Goal: Transaction & Acquisition: Purchase product/service

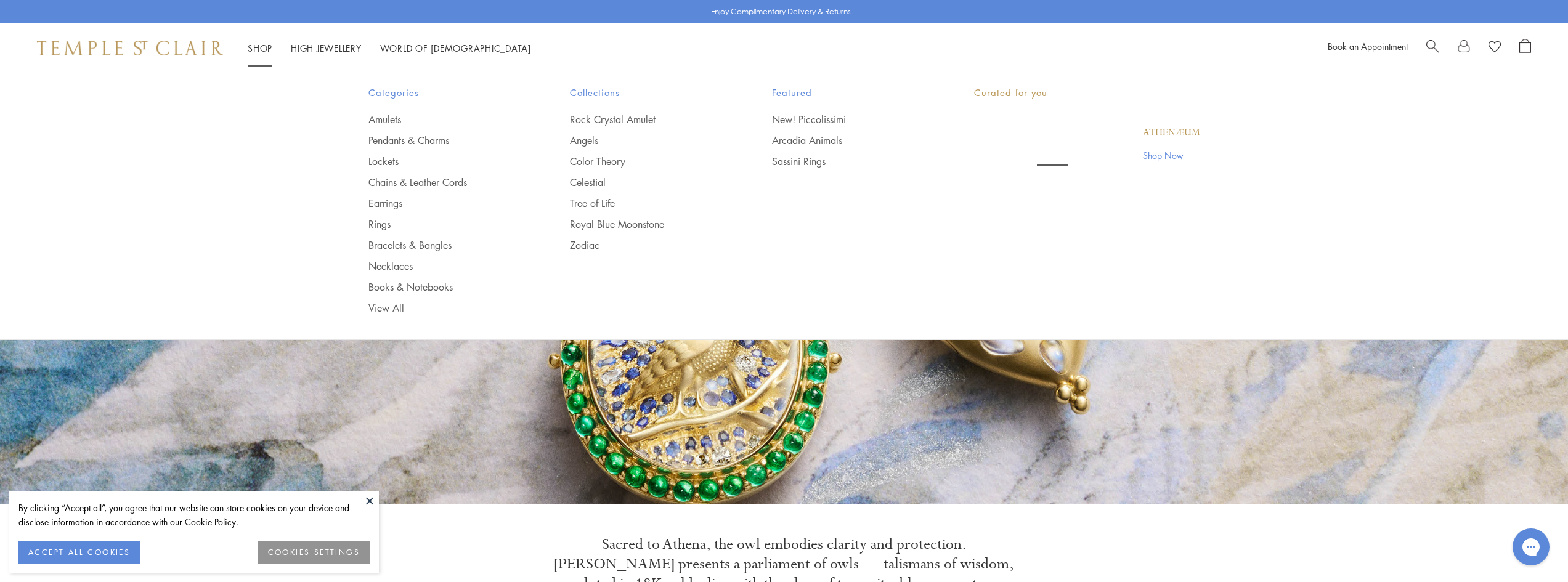
click at [264, 50] on link "Shop Shop" at bounding box center [260, 47] width 25 height 12
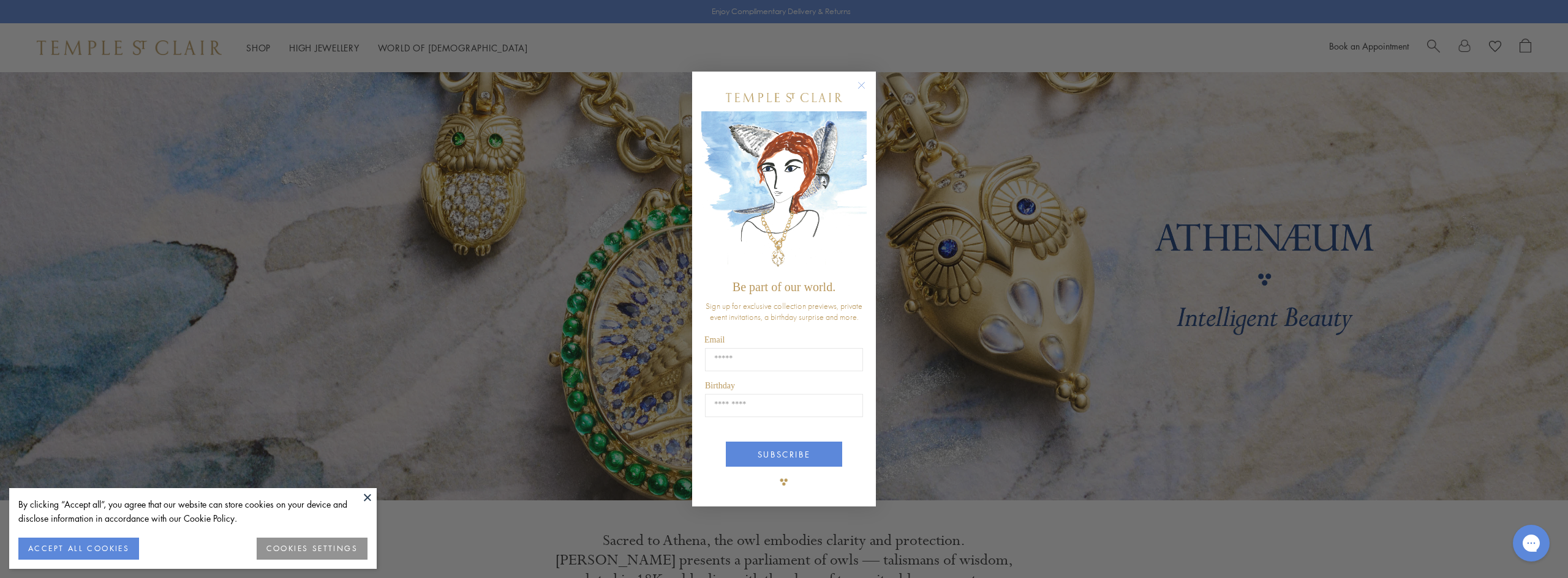
click at [863, 83] on div "Close dialog Be part of our world. Sign up for exclusive collection previews, p…" at bounding box center [784, 289] width 184 height 435
click at [861, 85] on circle "Close dialog" at bounding box center [862, 85] width 15 height 15
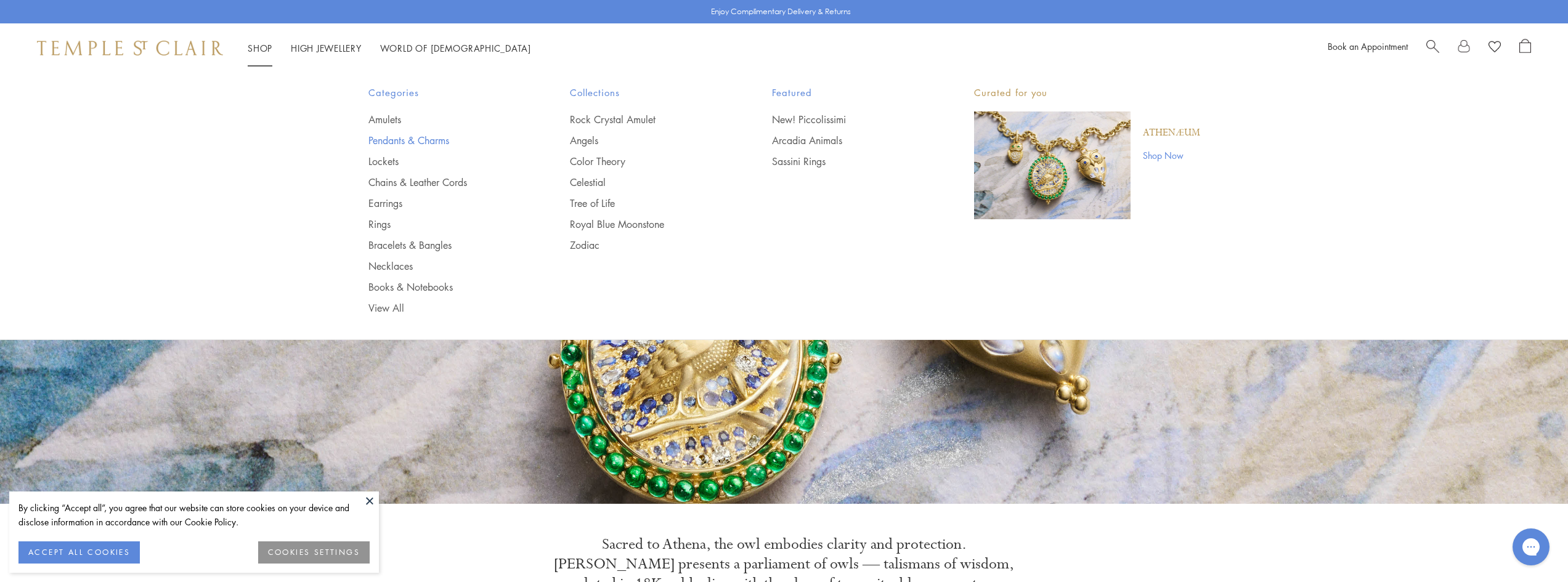
click at [405, 140] on link "Pendants & Charms" at bounding box center [445, 141] width 153 height 13
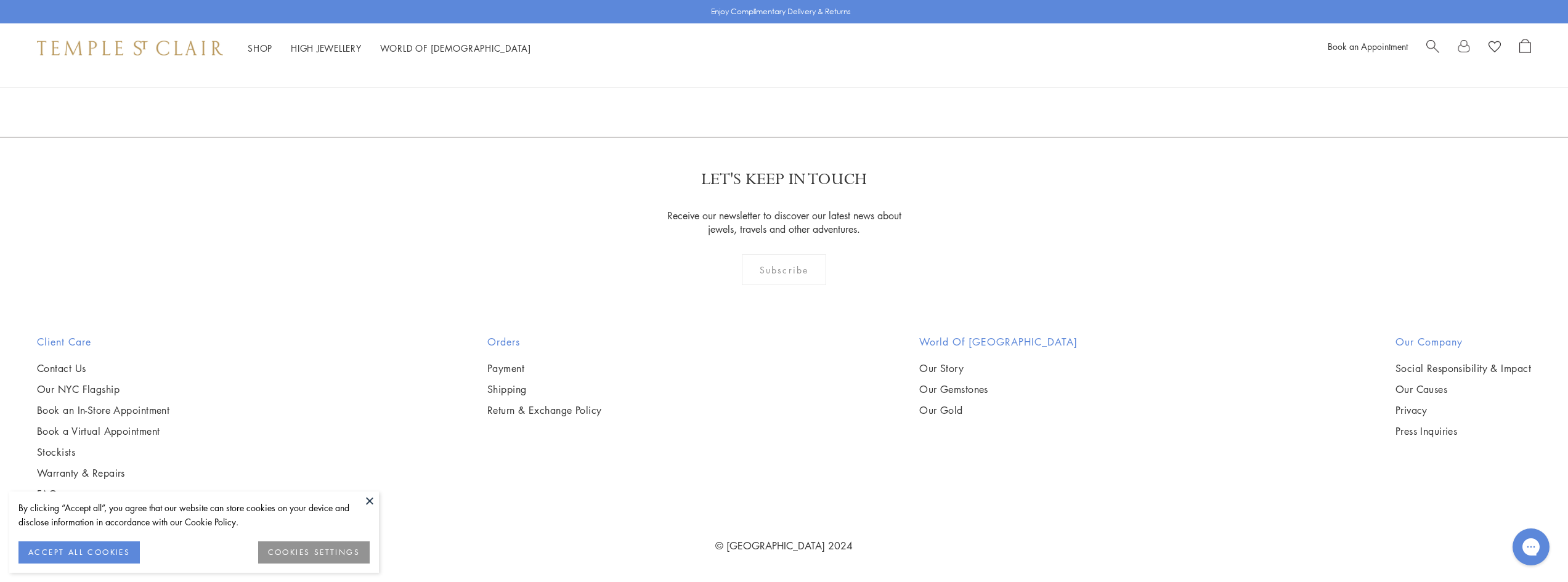
scroll to position [8936, 0]
click at [369, 501] on button at bounding box center [370, 502] width 19 height 19
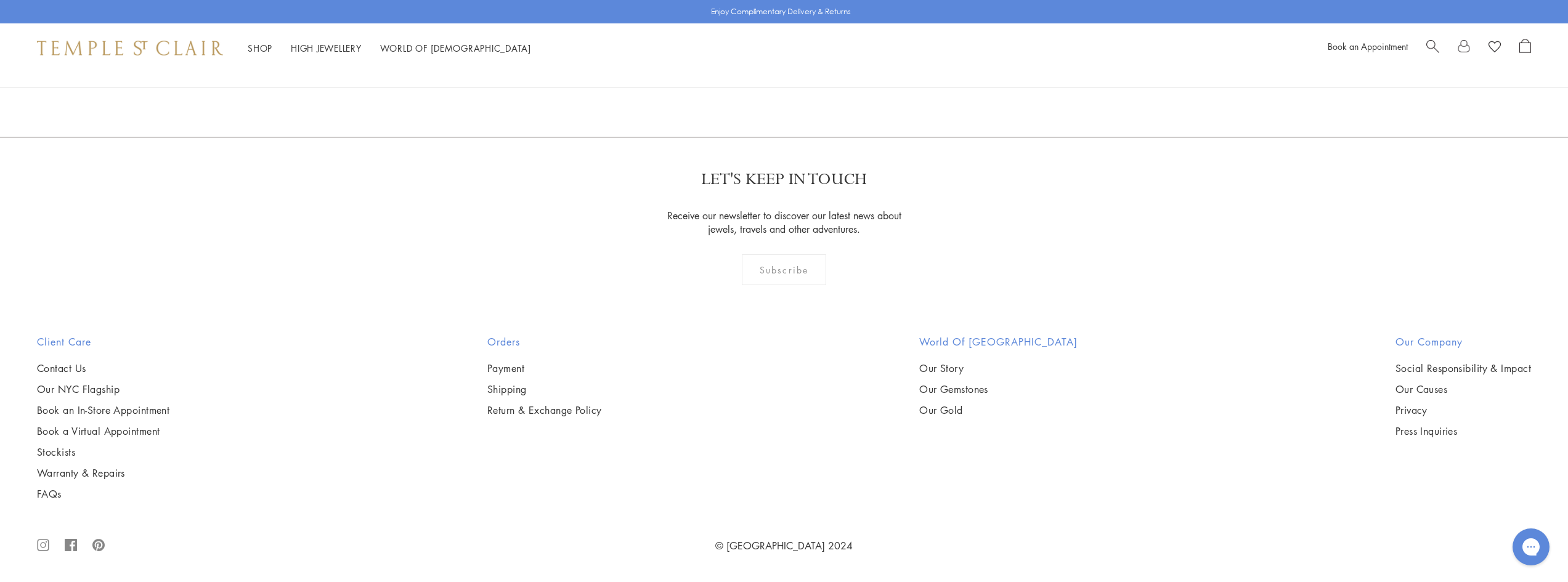
scroll to position [7580, 0]
click at [0, 0] on img at bounding box center [0, 0] width 0 height 0
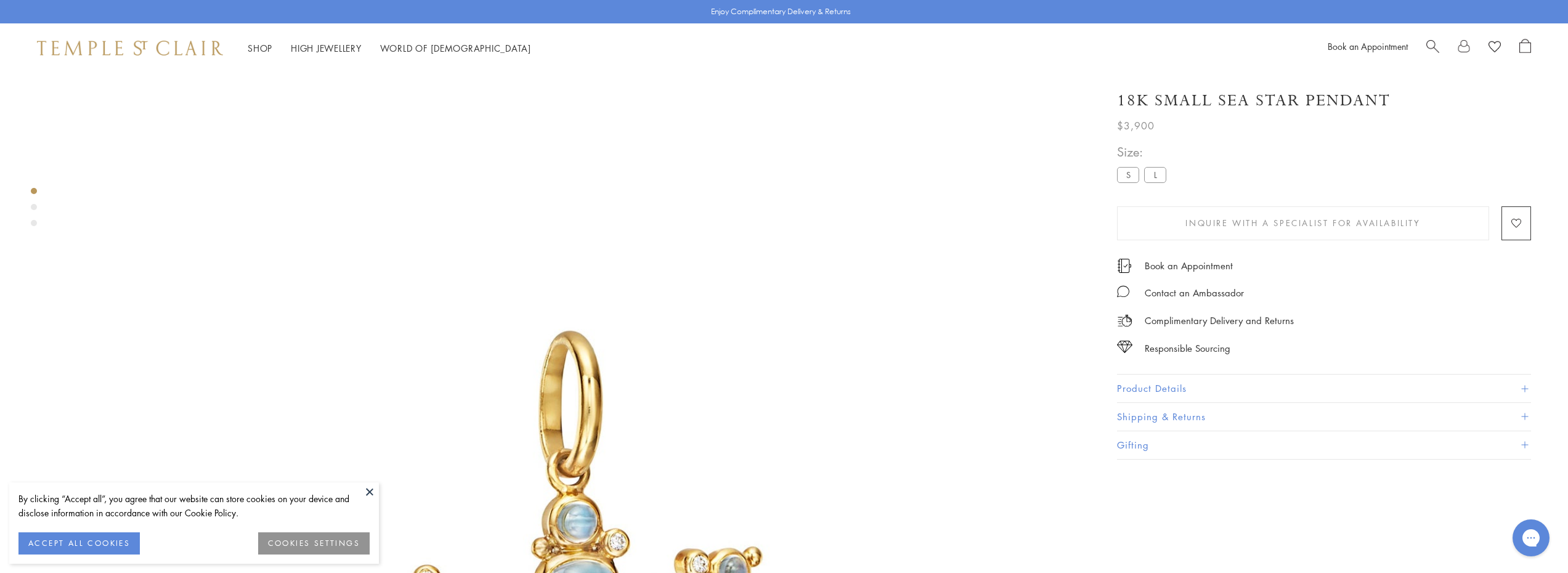
click at [1438, 48] on span "Search" at bounding box center [1433, 45] width 13 height 13
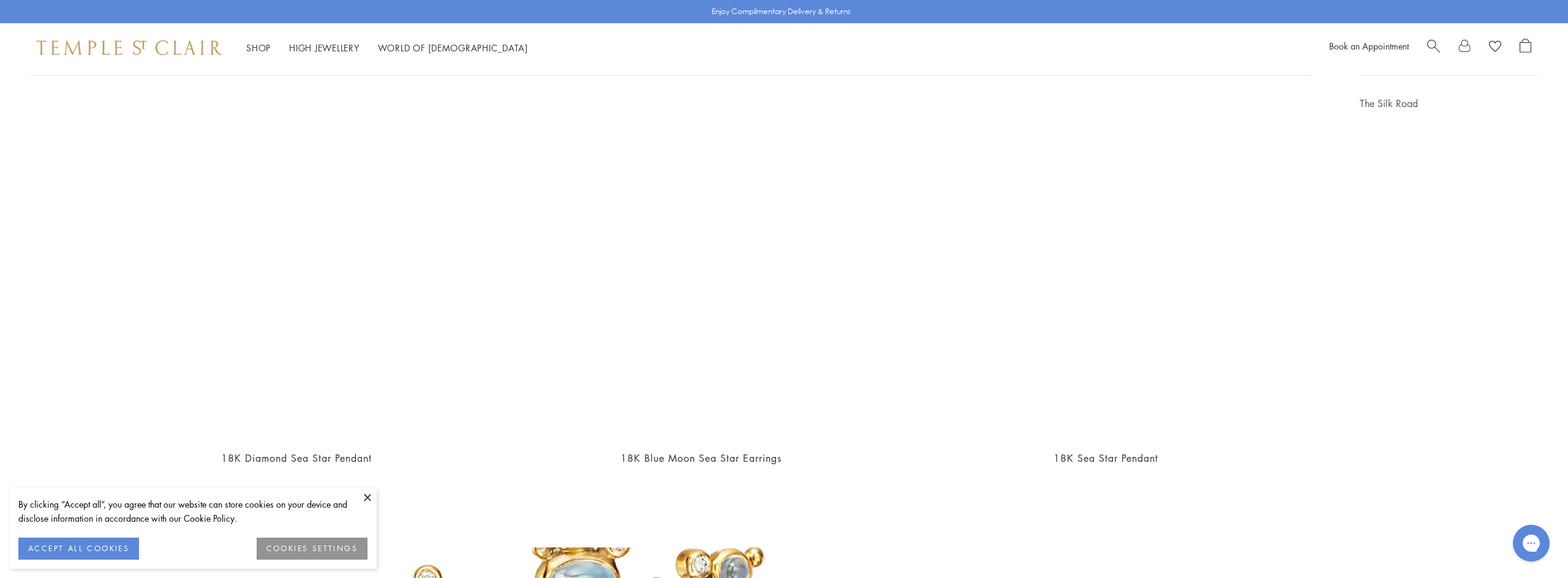
scroll to position [245, 0]
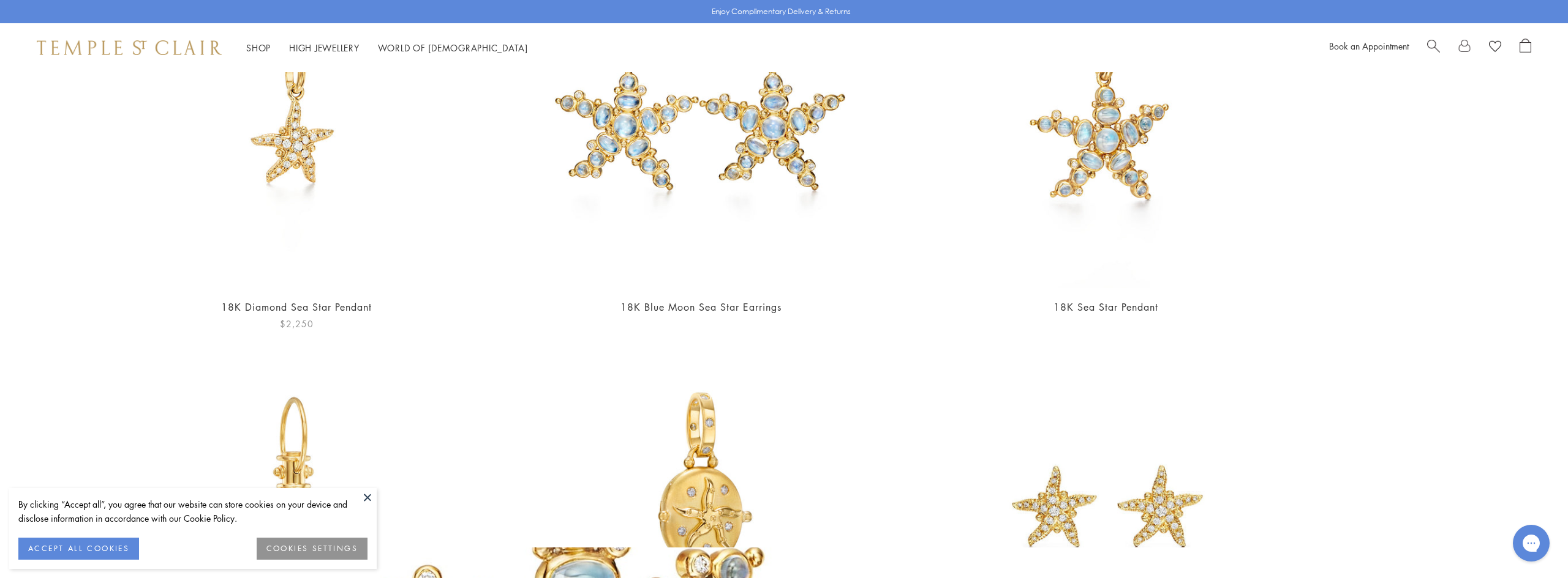
type input "********"
click at [276, 159] on img at bounding box center [297, 117] width 344 height 343
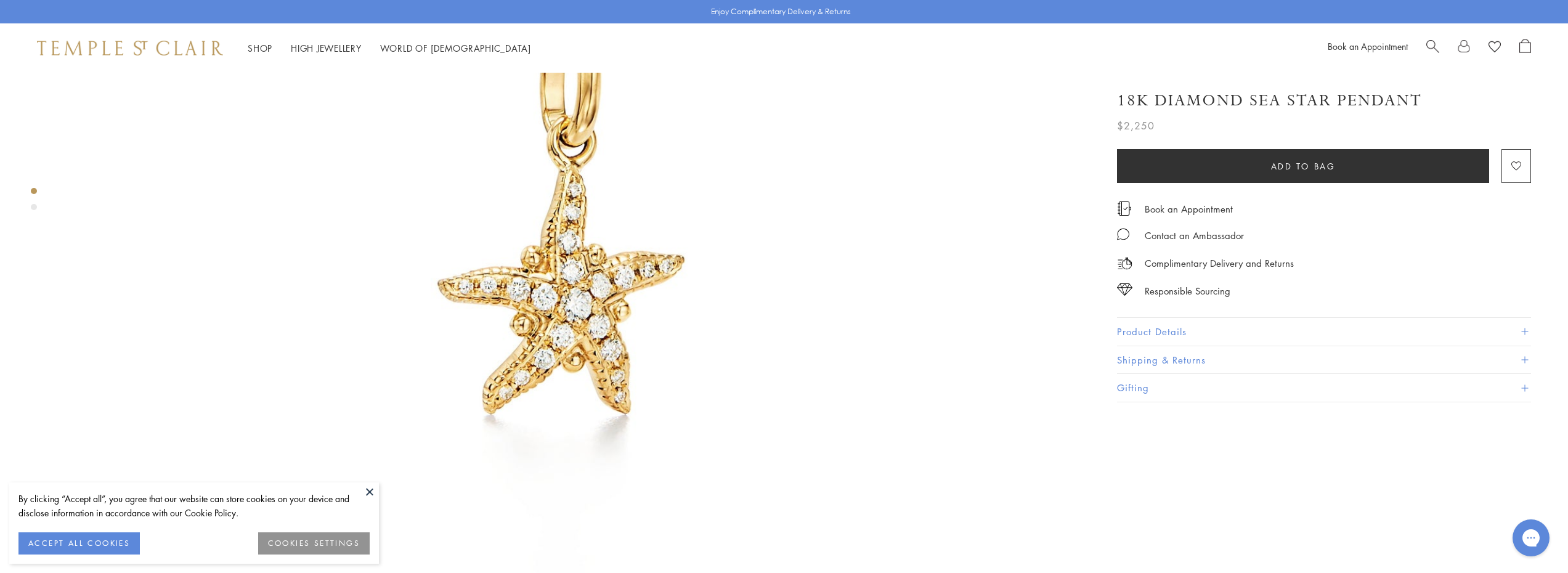
scroll to position [369, 0]
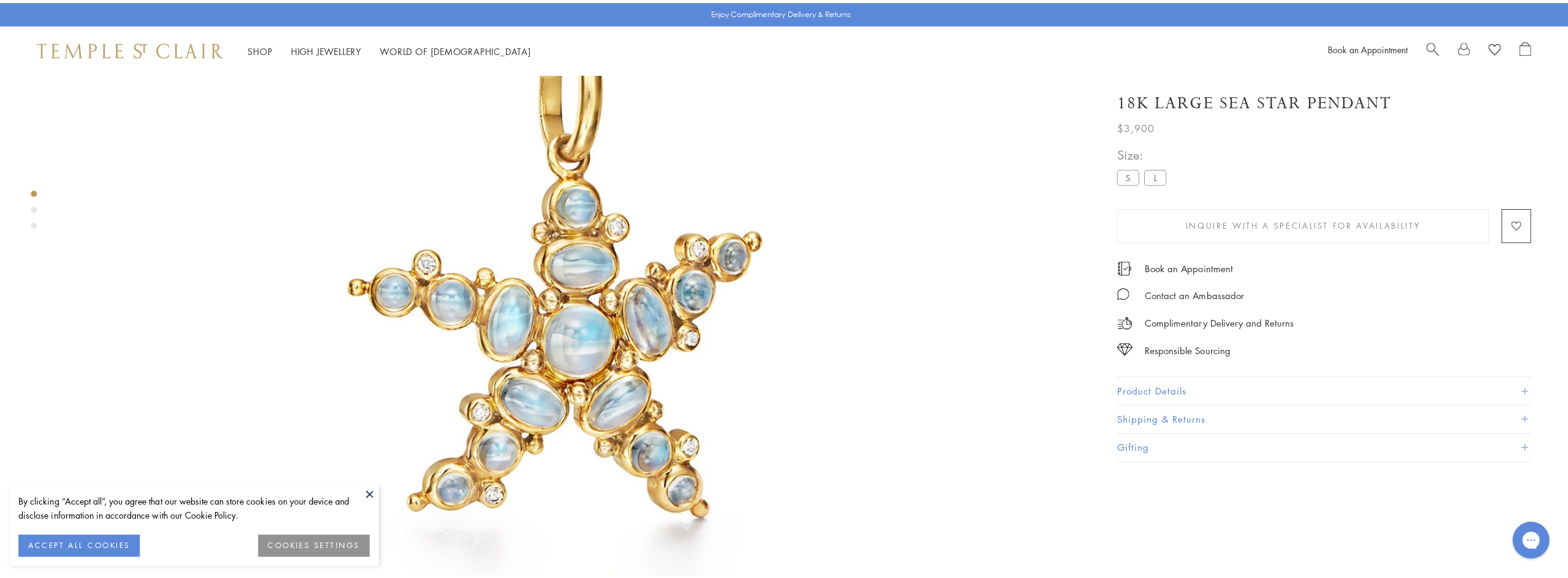
scroll to position [489, 0]
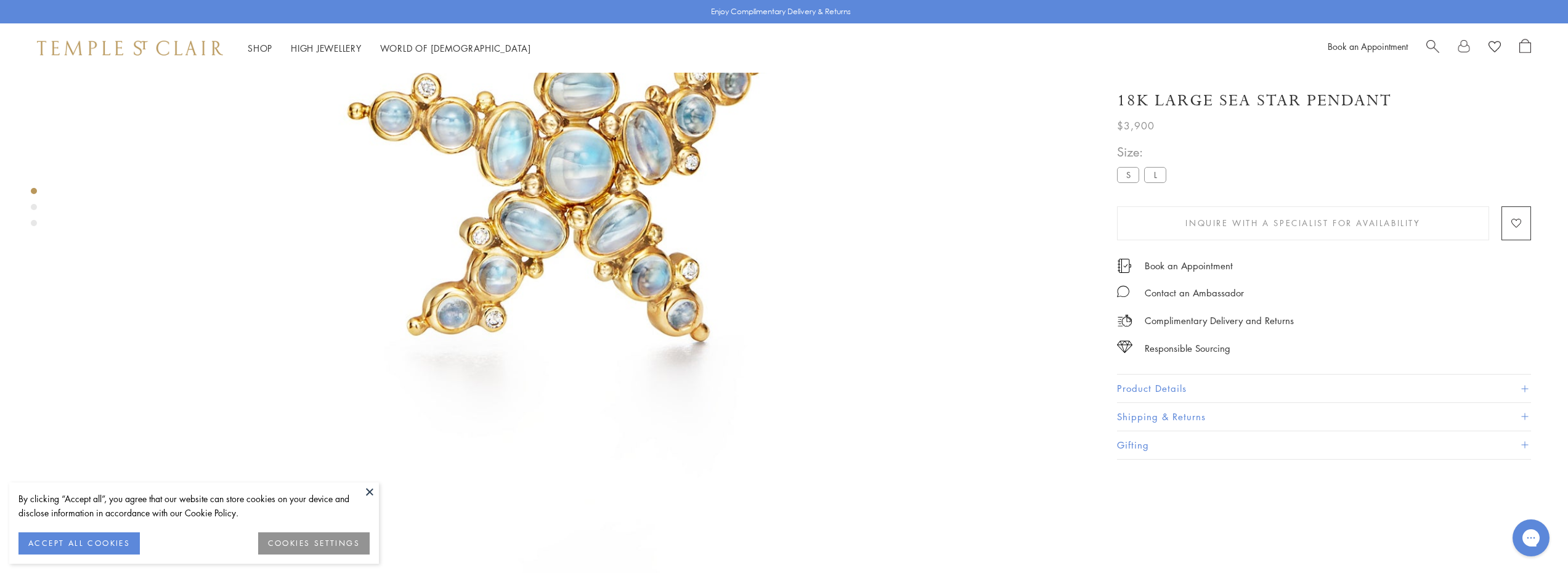
click at [1433, 45] on span "Search" at bounding box center [1433, 45] width 13 height 13
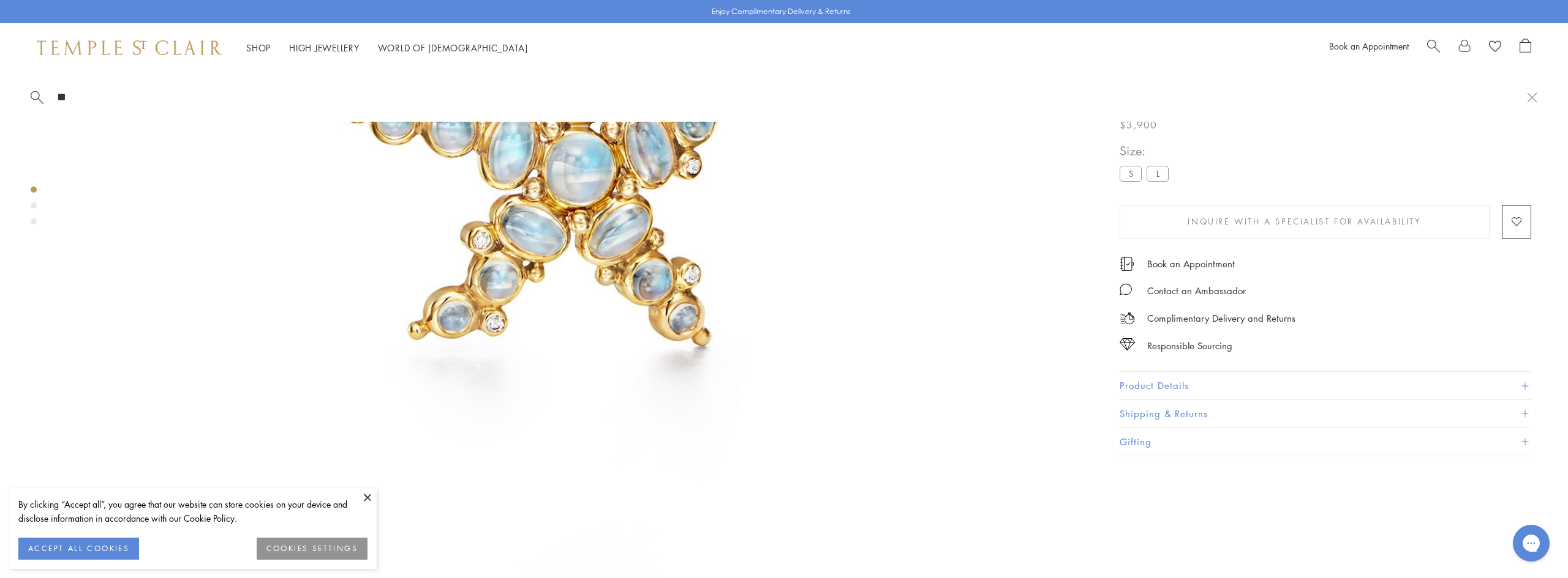
type input "**"
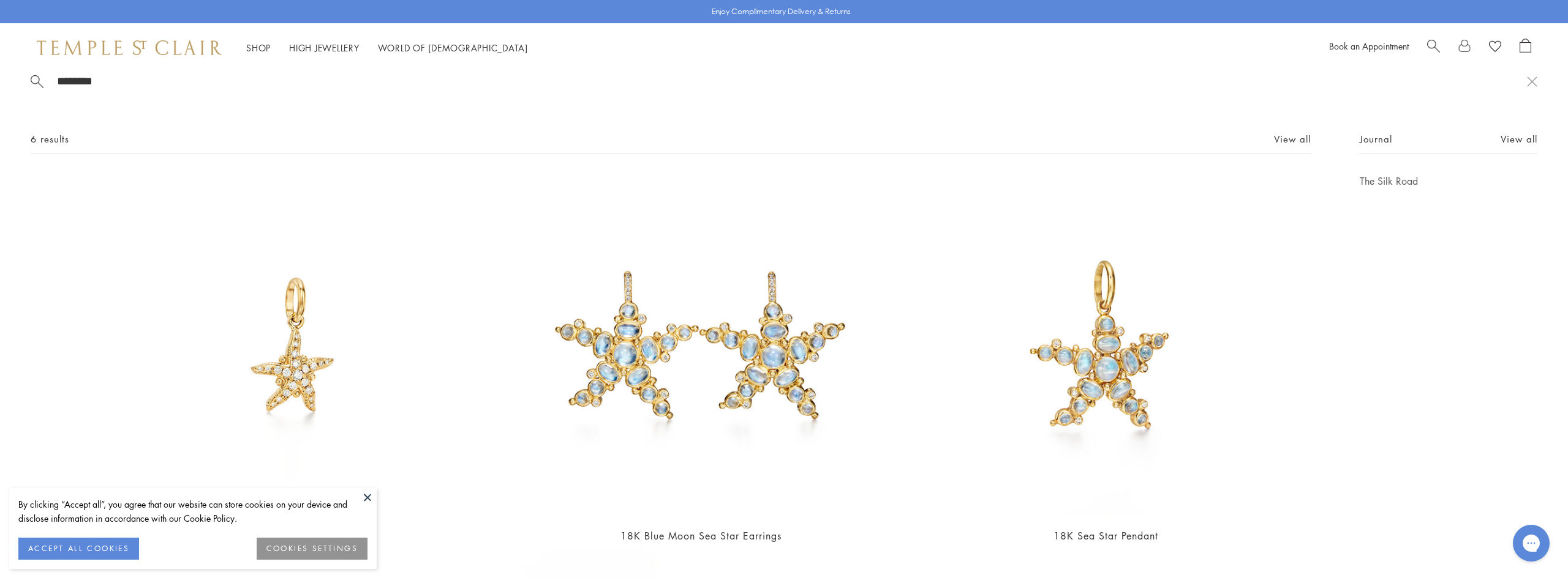
scroll to position [0, 0]
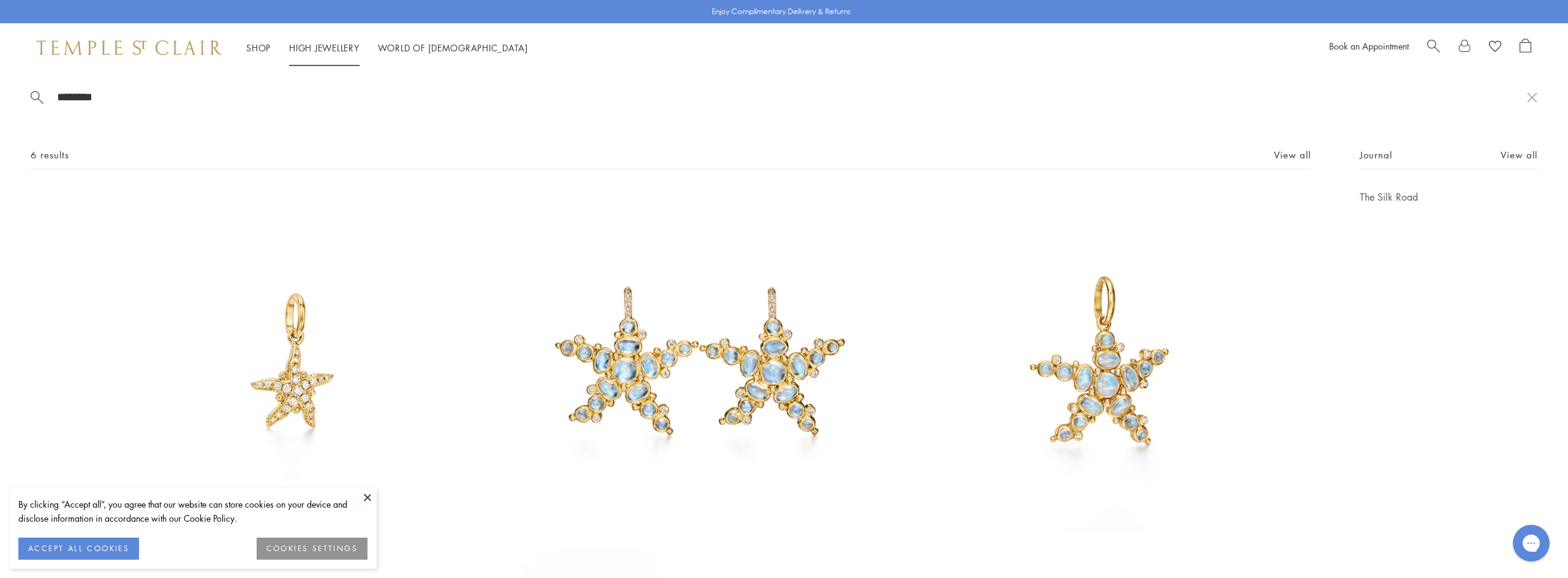
type input "********"
click at [315, 50] on link "High Jewellery High Jewellery" at bounding box center [324, 47] width 70 height 12
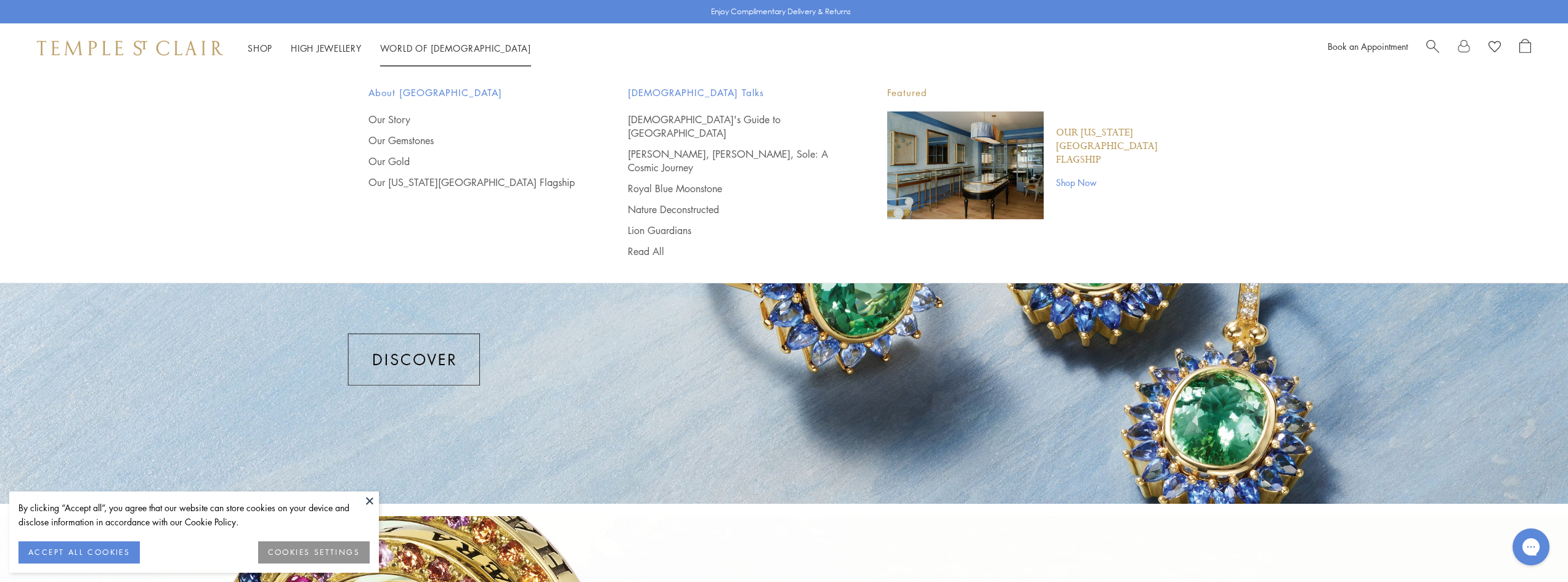
click at [401, 43] on link "World of Temple World of Temple" at bounding box center [455, 47] width 151 height 12
click at [419, 43] on link "World of Temple World of Temple" at bounding box center [455, 47] width 151 height 12
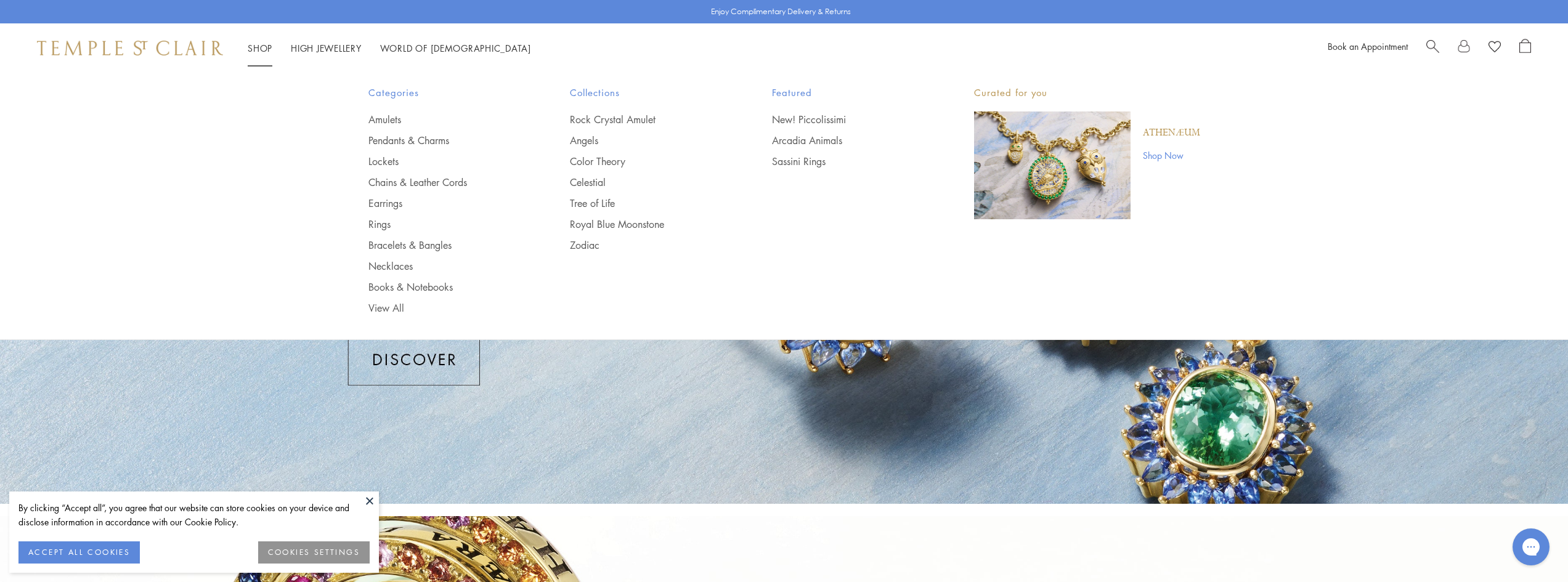
click at [191, 43] on img at bounding box center [129, 48] width 186 height 15
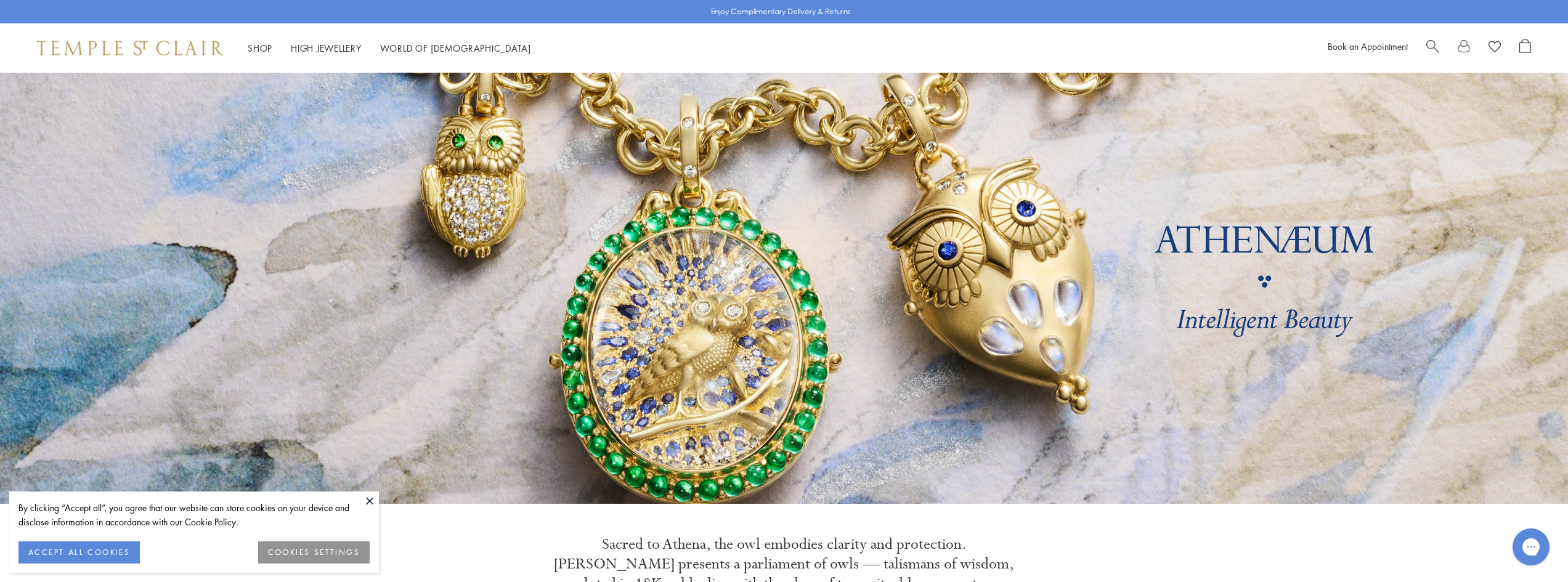
click at [755, 300] on link at bounding box center [784, 288] width 1568 height 432
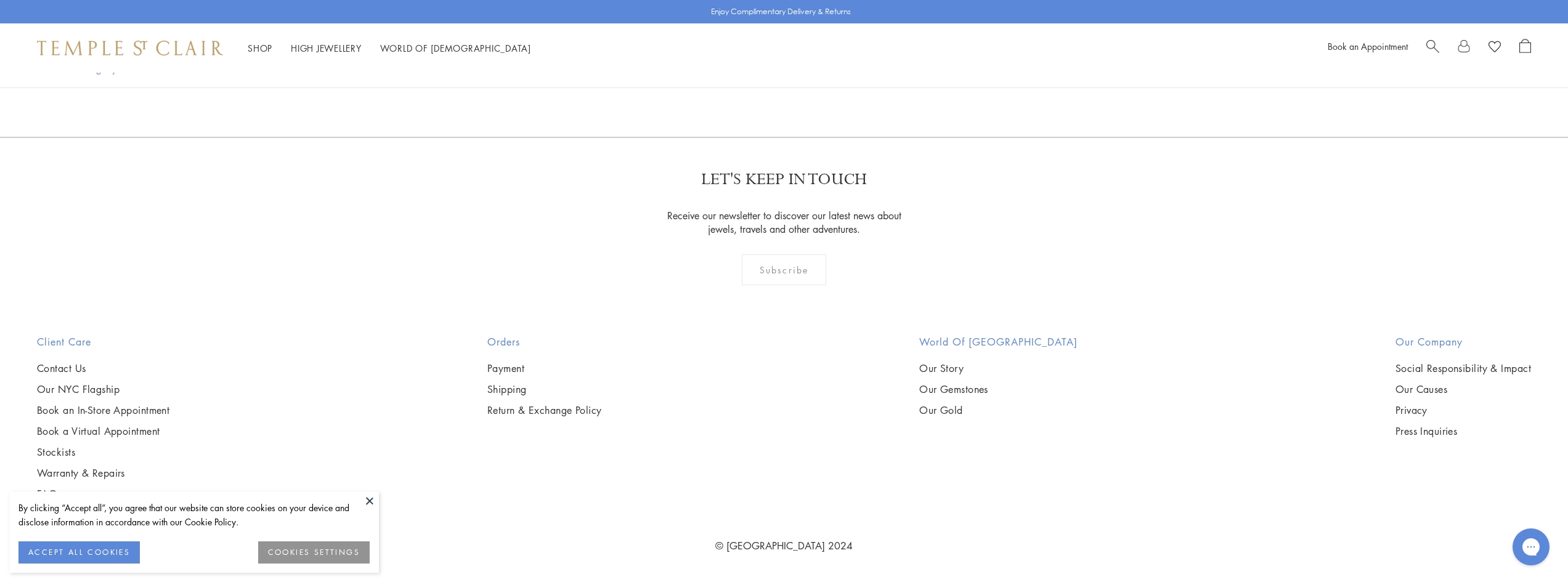
scroll to position [2218, 0]
click at [0, 0] on img at bounding box center [0, 0] width 0 height 0
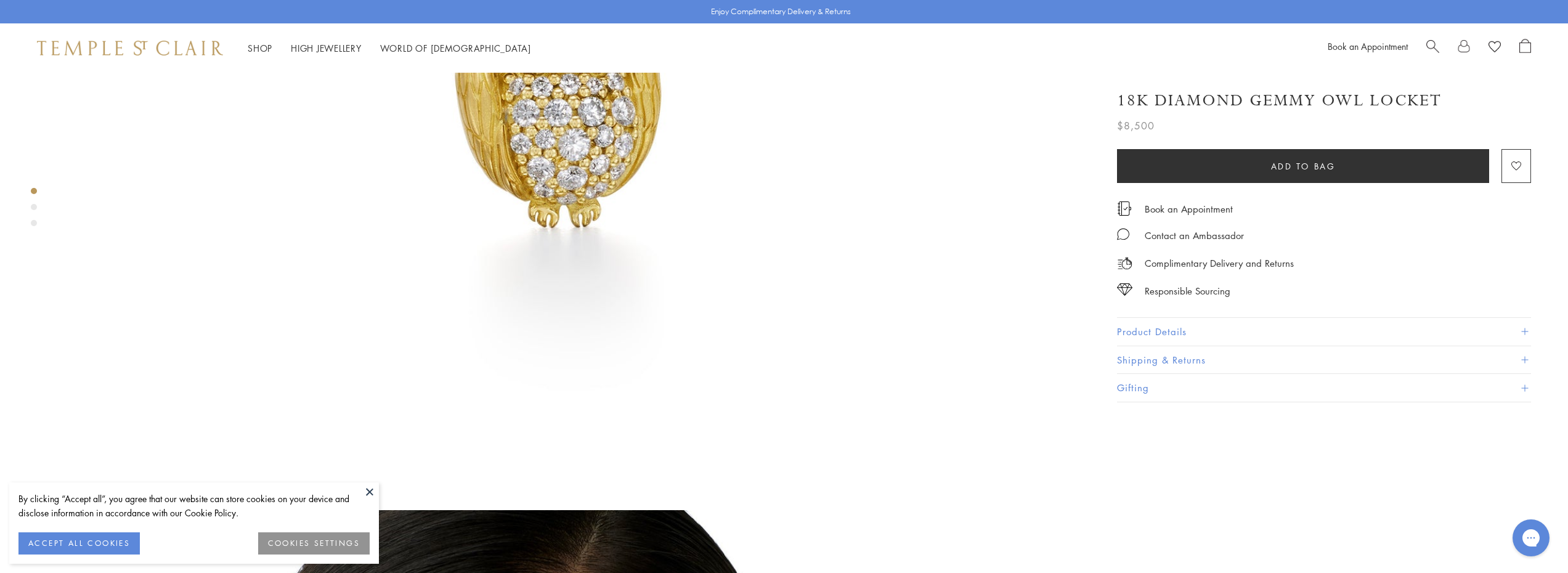
scroll to position [739, 0]
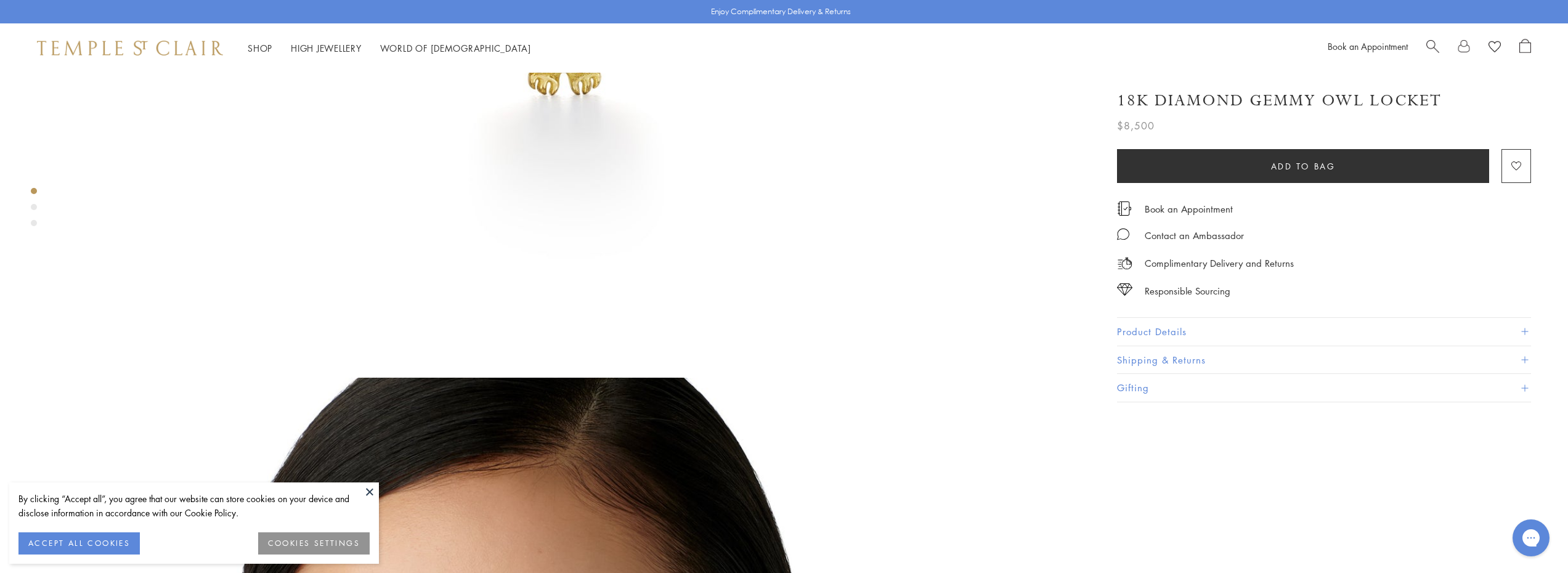
click at [367, 490] on button at bounding box center [370, 492] width 19 height 19
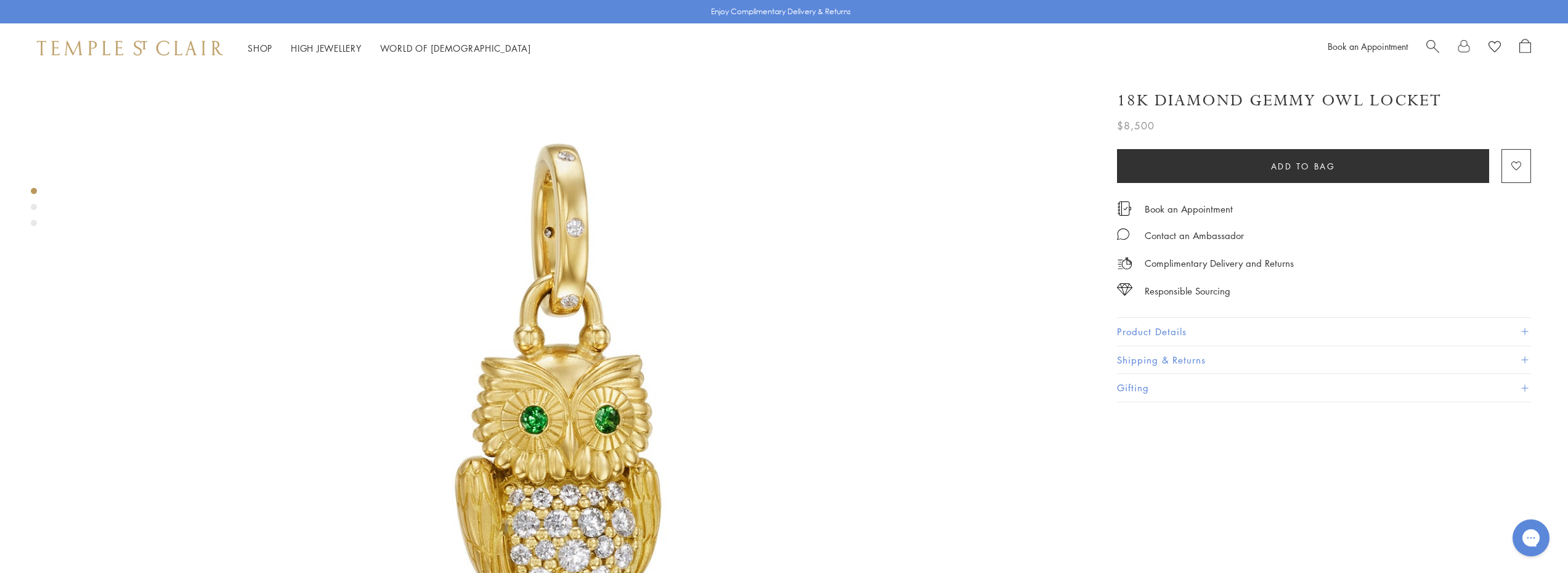
scroll to position [308, 0]
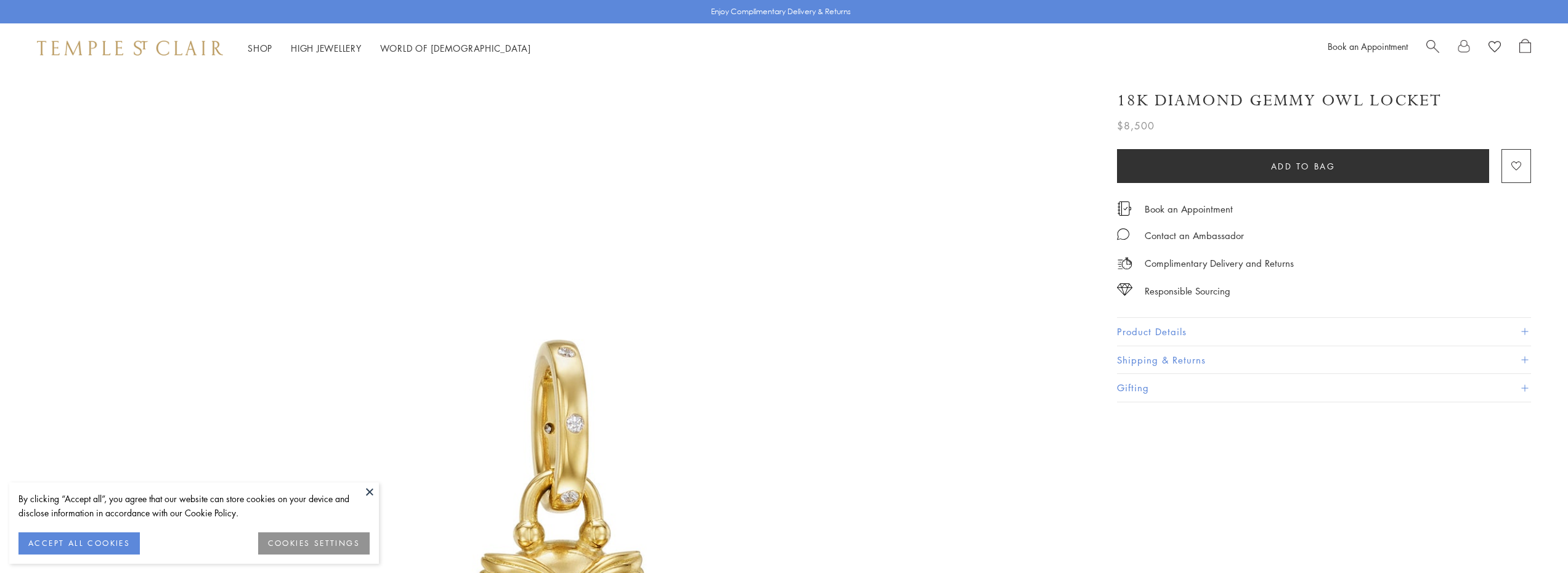
scroll to position [308, 0]
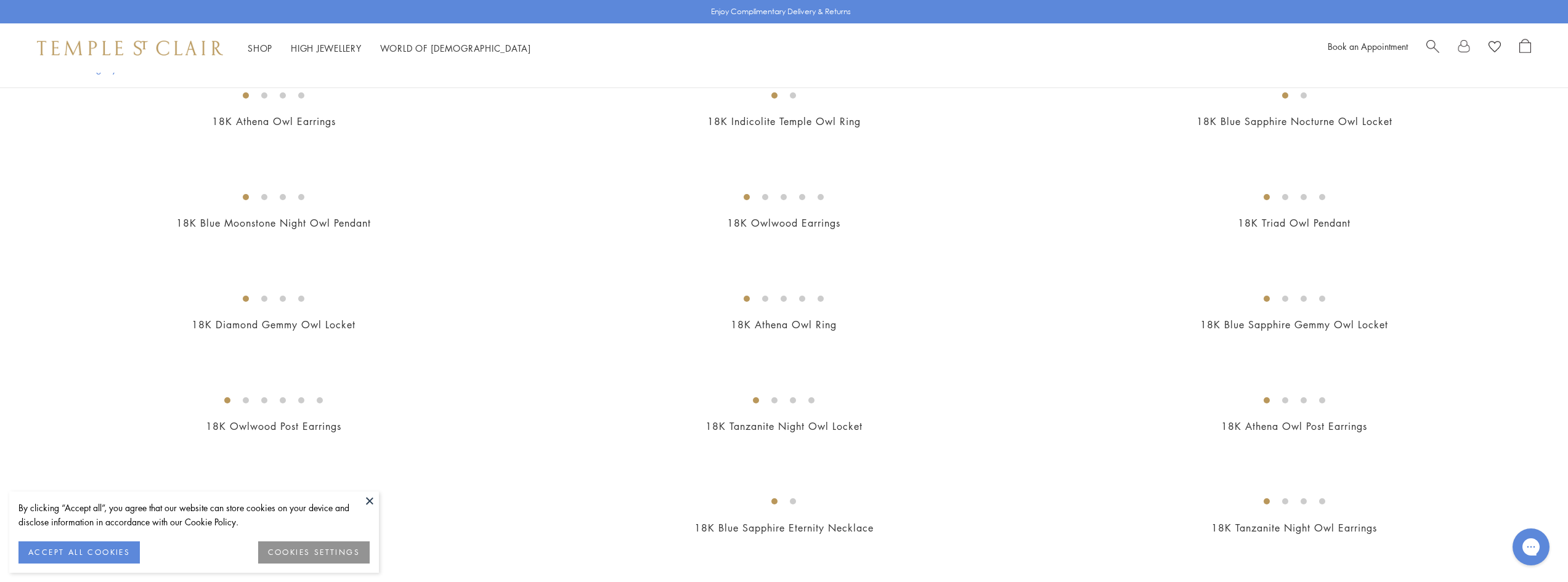
scroll to position [555, 0]
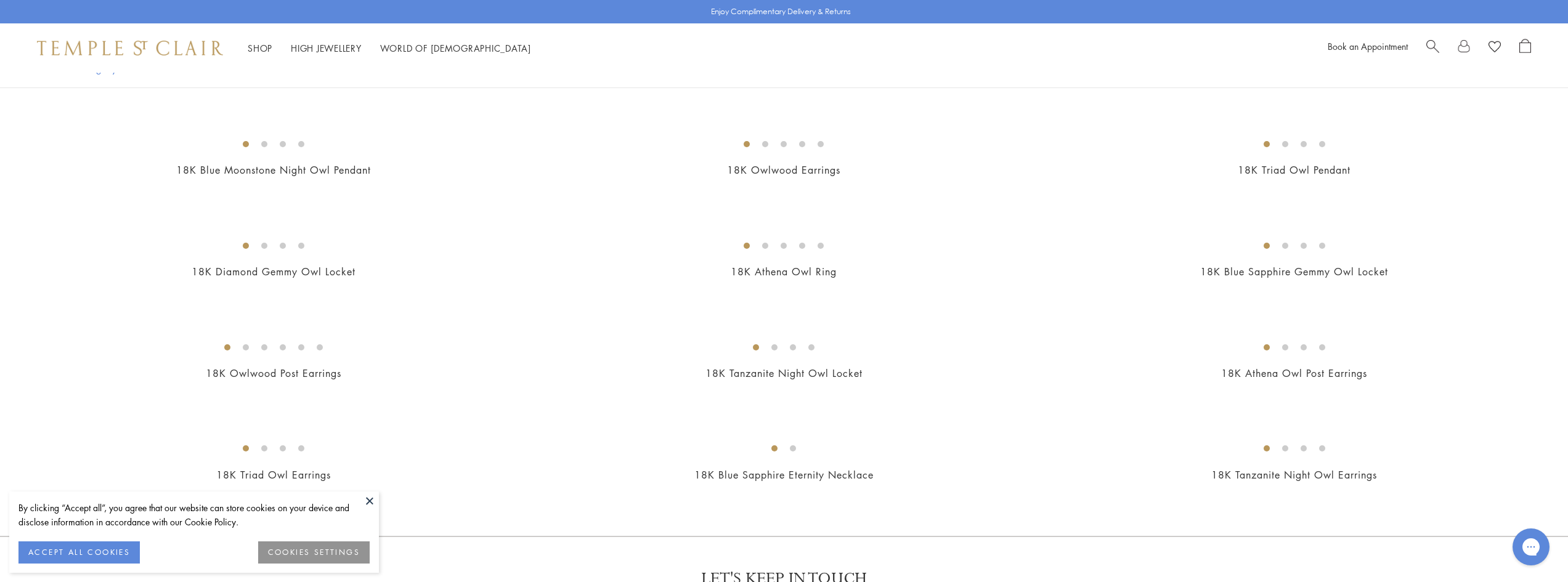
click at [0, 0] on img at bounding box center [0, 0] width 0 height 0
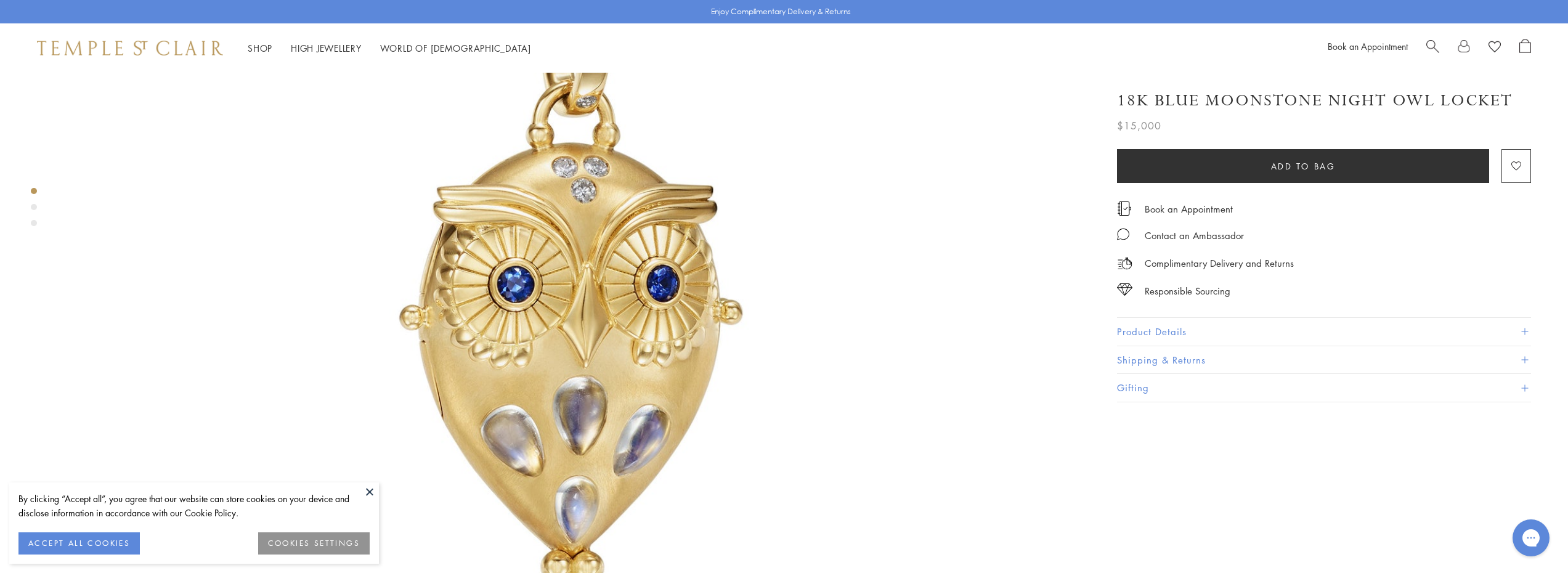
scroll to position [308, 0]
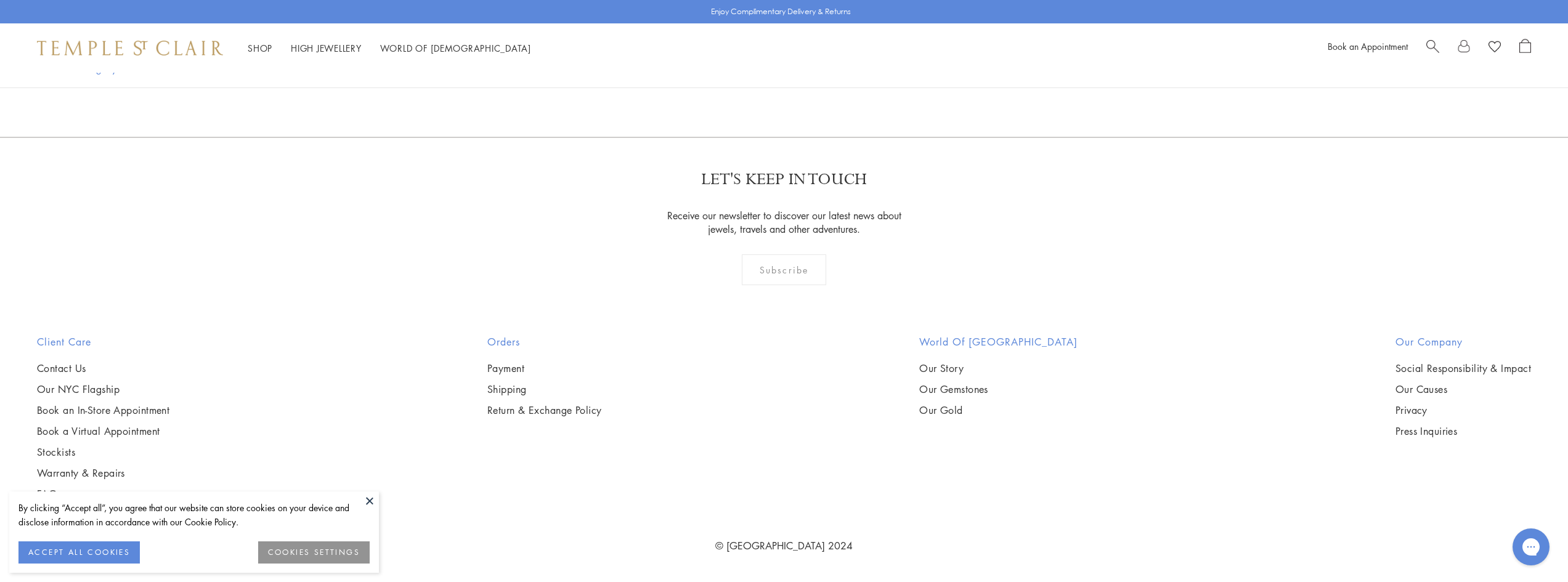
scroll to position [1788, 0]
click at [0, 0] on img at bounding box center [0, 0] width 0 height 0
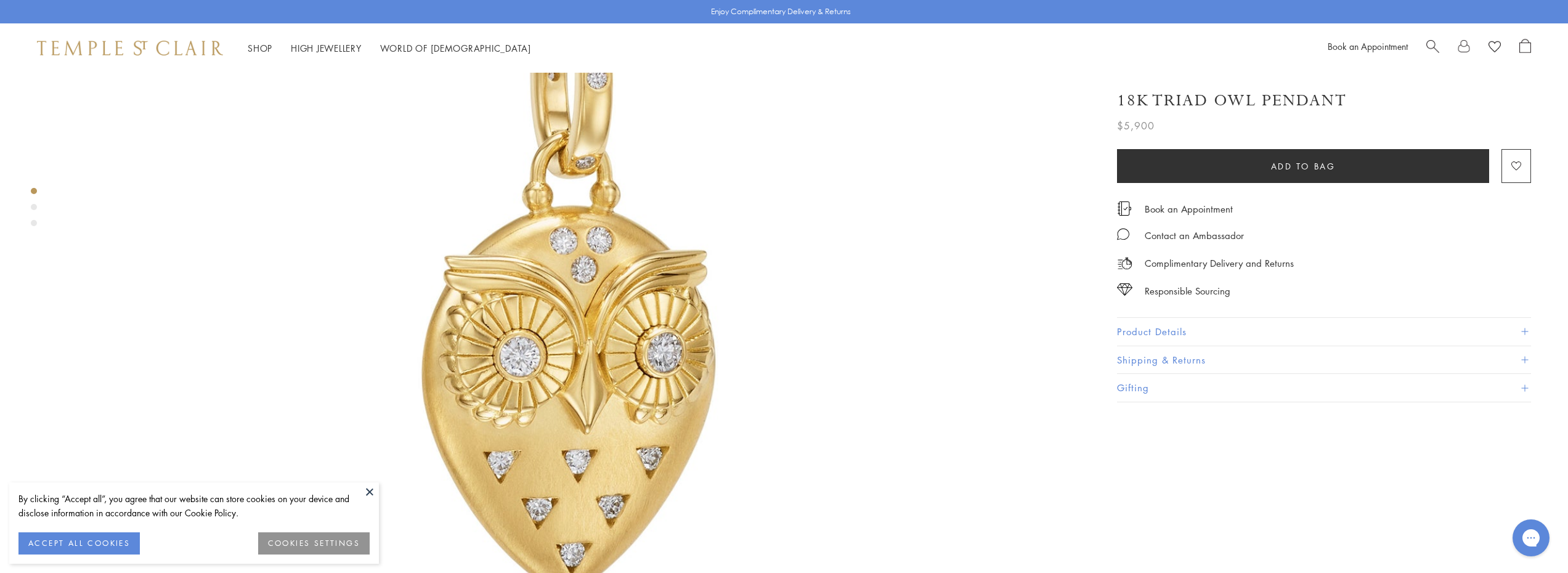
scroll to position [308, 0]
